Goal: Find specific page/section: Find specific page/section

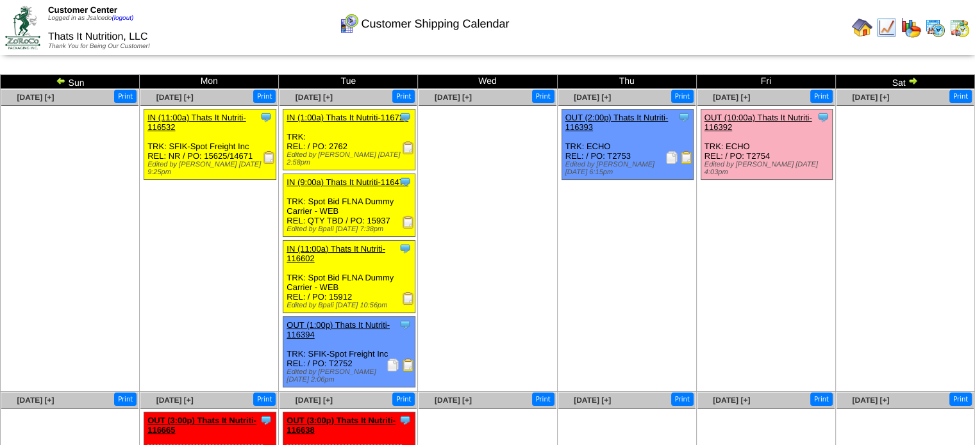
click at [960, 30] on img at bounding box center [959, 27] width 21 height 21
click at [932, 30] on img at bounding box center [935, 27] width 21 height 21
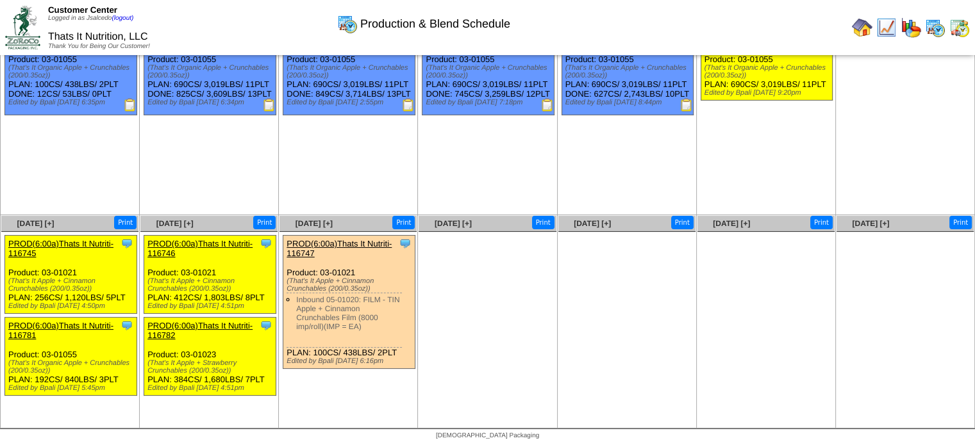
scroll to position [88, 0]
